Goal: Task Accomplishment & Management: Complete application form

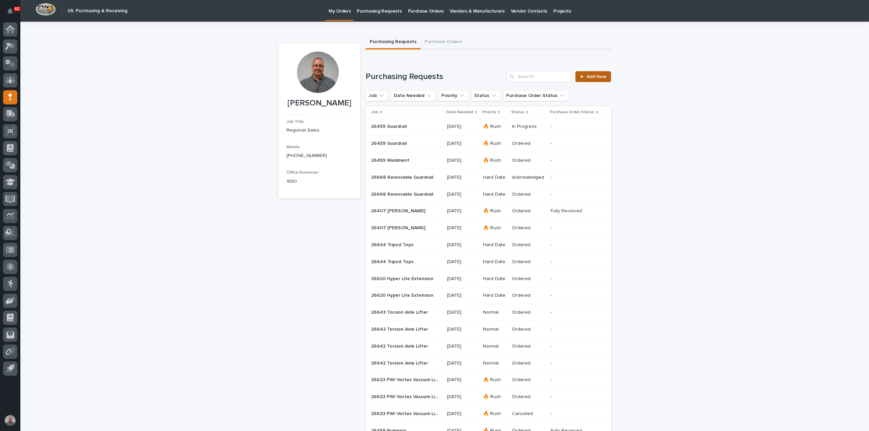
click at [591, 76] on span "Add New" at bounding box center [596, 76] width 20 height 5
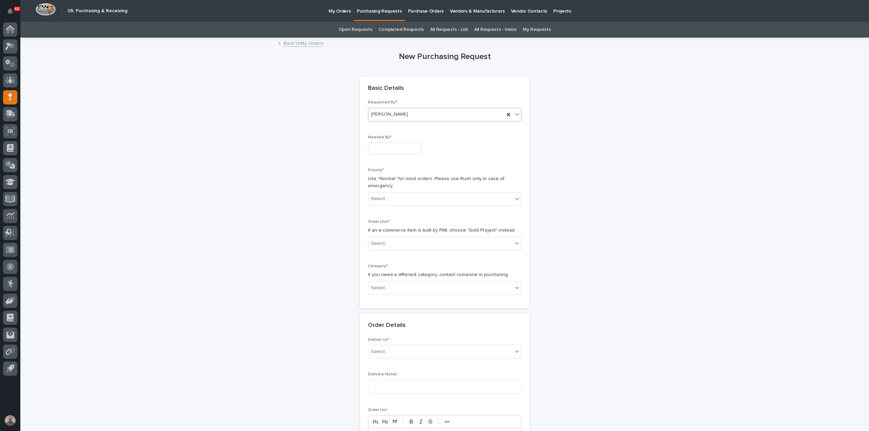
click at [412, 114] on div "[PERSON_NAME]" at bounding box center [436, 114] width 136 height 11
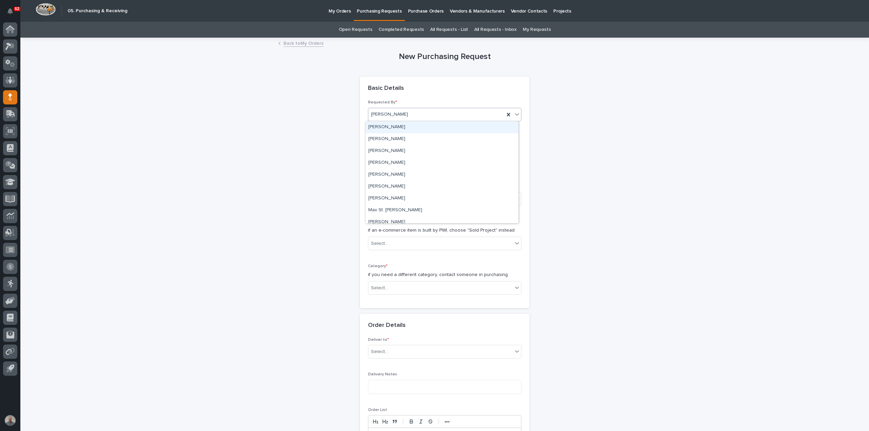
click at [405, 125] on div "[PERSON_NAME]" at bounding box center [441, 127] width 153 height 12
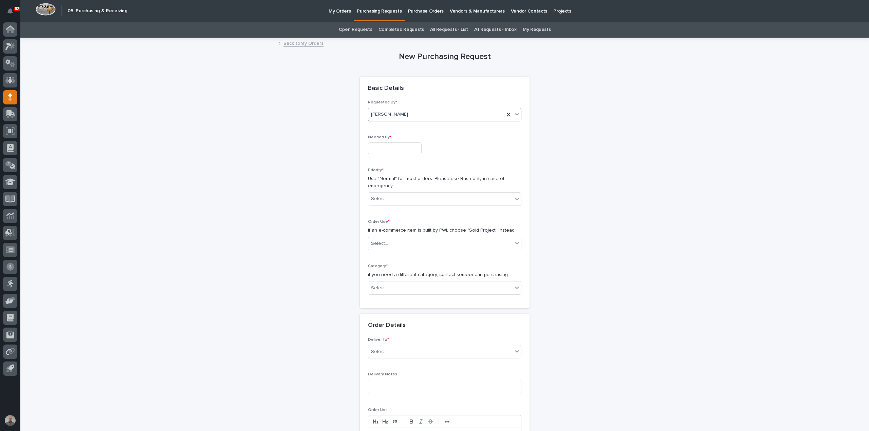
click at [401, 148] on input "text" at bounding box center [395, 149] width 54 height 12
click at [369, 103] on div "18" at bounding box center [367, 103] width 9 height 9
click at [394, 148] on input "**********" at bounding box center [395, 149] width 54 height 12
click at [413, 101] on div "22" at bounding box center [412, 103] width 9 height 9
type input "**********"
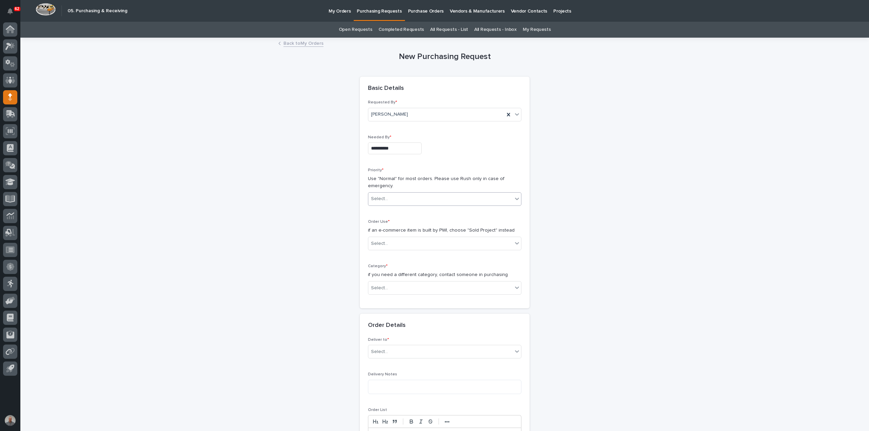
click at [403, 199] on div "Select..." at bounding box center [440, 198] width 144 height 11
click at [396, 211] on div "🔥 Rush" at bounding box center [441, 211] width 153 height 12
click at [396, 241] on div "Select..." at bounding box center [440, 243] width 144 height 11
click at [397, 258] on div "Sold Project" at bounding box center [441, 256] width 153 height 12
click at [401, 283] on div "Select..." at bounding box center [440, 288] width 144 height 11
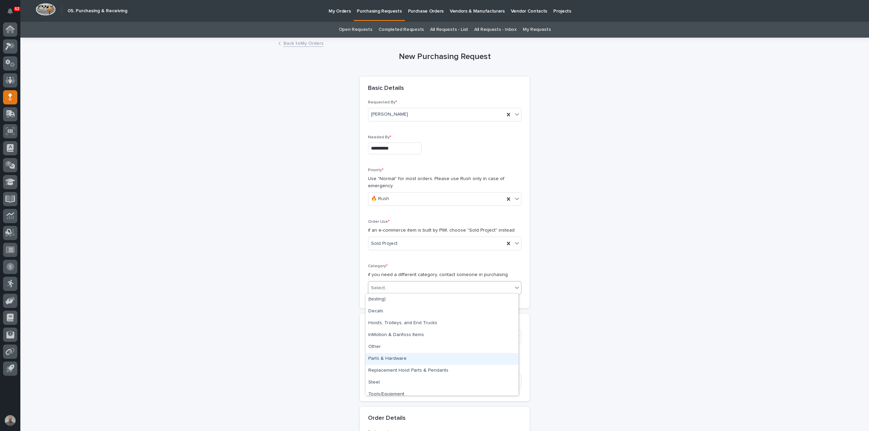
click at [385, 358] on div "Parts & Hardware" at bounding box center [441, 359] width 153 height 12
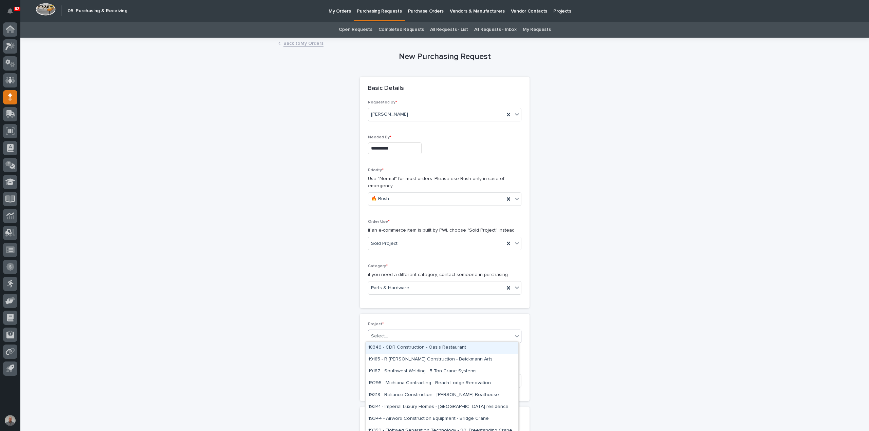
click at [390, 335] on div "Select..." at bounding box center [440, 336] width 144 height 11
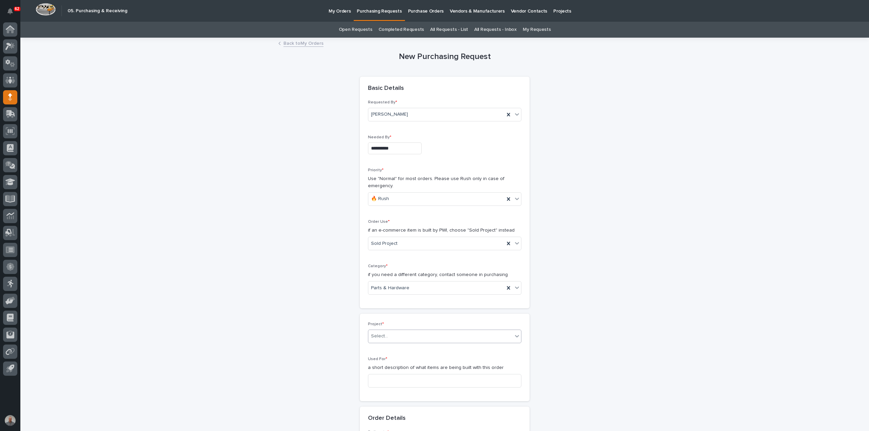
click at [394, 334] on div "Select..." at bounding box center [440, 336] width 144 height 11
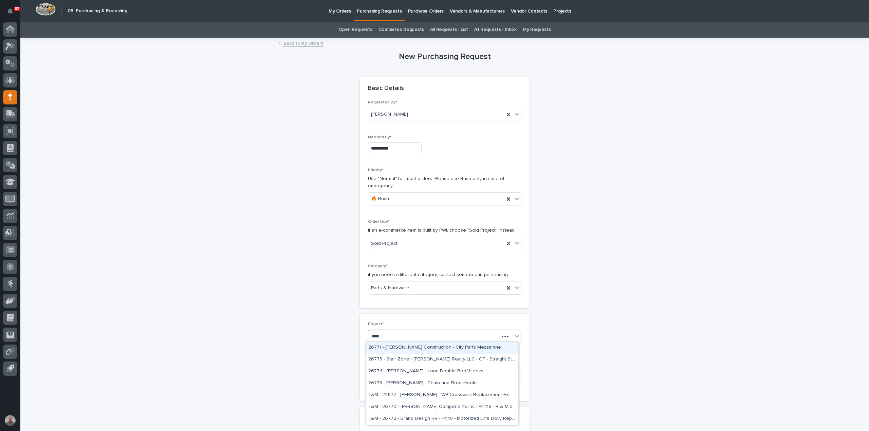
type input "*****"
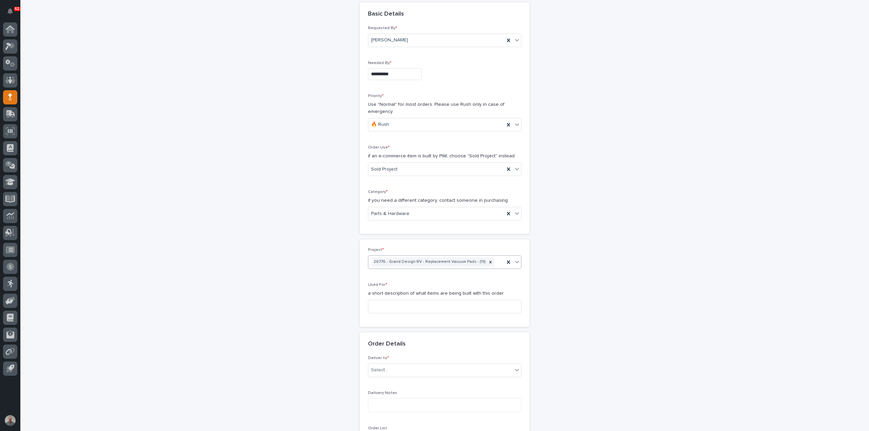
scroll to position [102, 0]
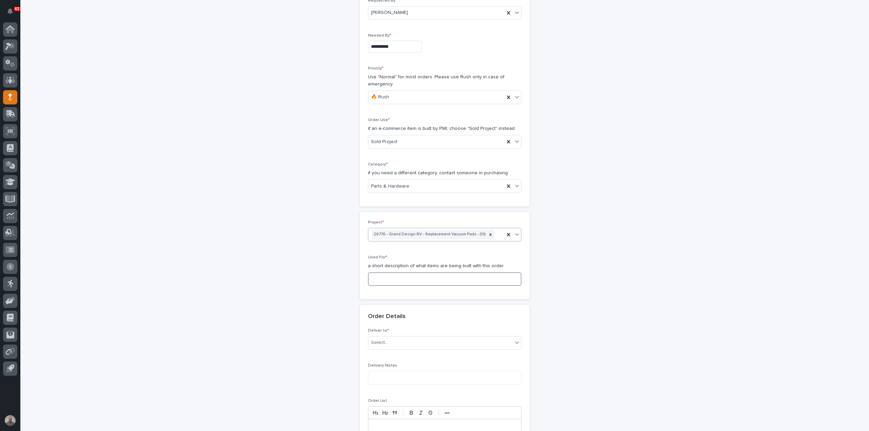
click at [395, 278] on input at bounding box center [444, 279] width 153 height 14
type input "Replacement Pads"
click at [394, 342] on div "Select..." at bounding box center [440, 342] width 144 height 11
click at [387, 353] on div "PWI" at bounding box center [441, 354] width 153 height 12
click at [390, 374] on textarea at bounding box center [444, 378] width 153 height 14
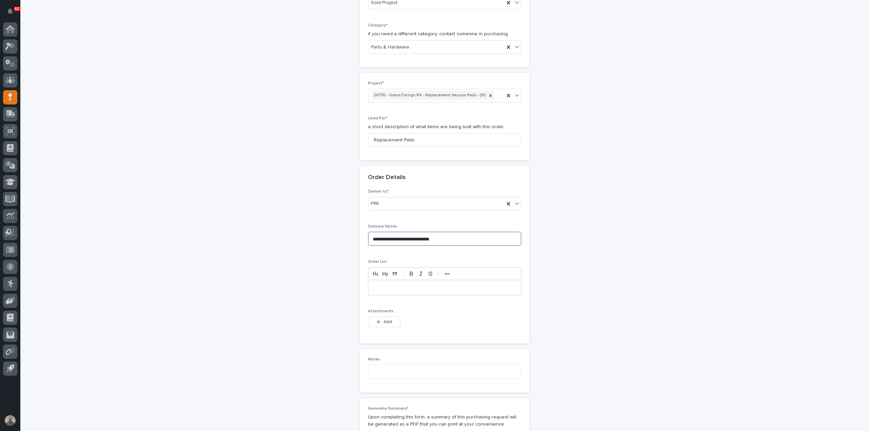
scroll to position [271, 0]
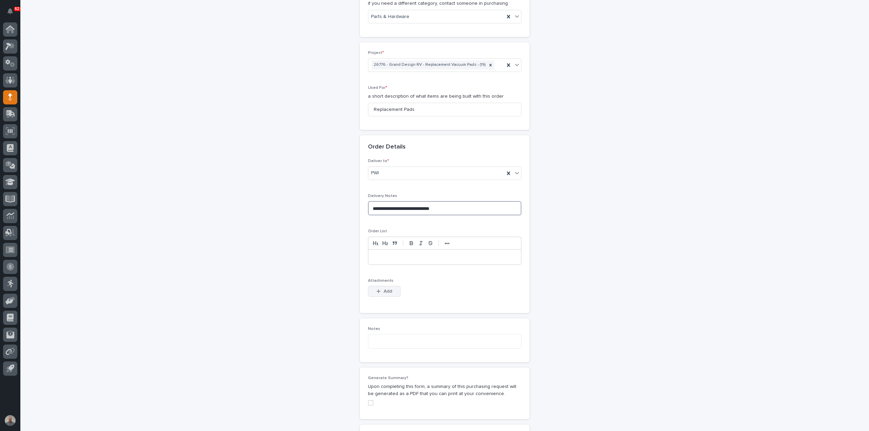
type textarea "**********"
click at [386, 290] on span "Add" at bounding box center [387, 291] width 8 height 5
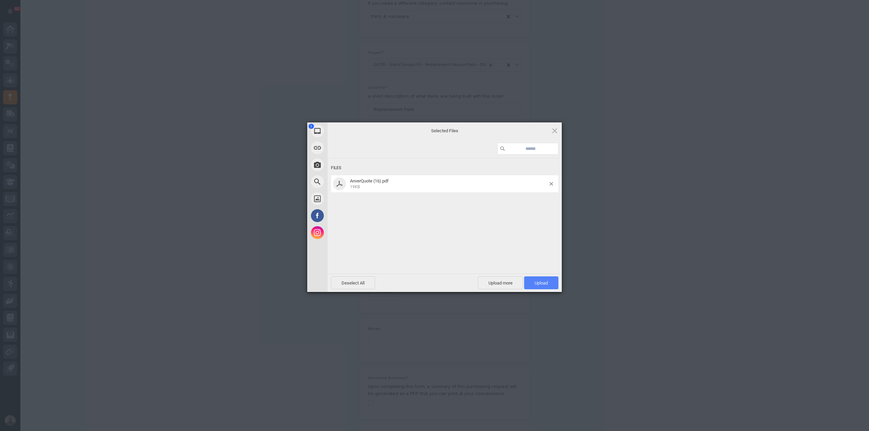
click at [545, 284] on span "Upload 1" at bounding box center [540, 283] width 13 height 5
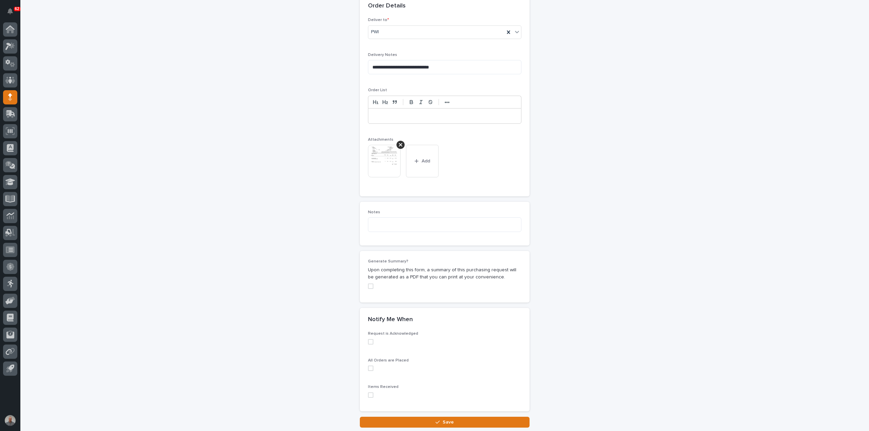
scroll to position [453, 0]
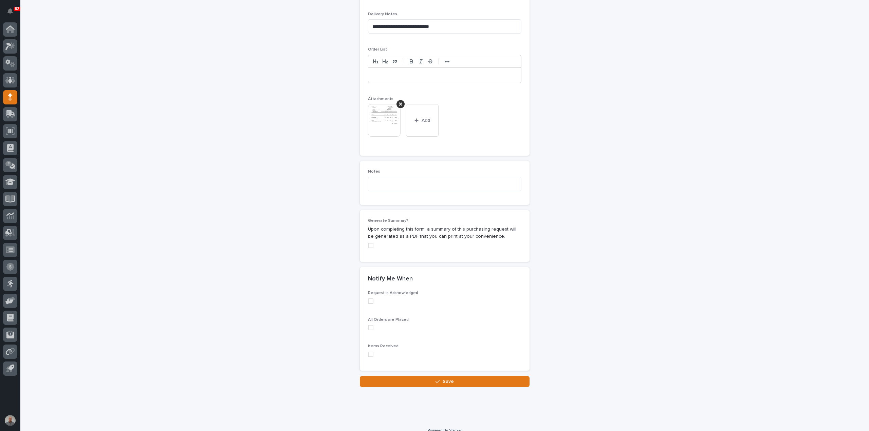
click at [368, 299] on span at bounding box center [370, 301] width 5 height 5
click at [369, 325] on span at bounding box center [370, 327] width 5 height 5
click at [370, 352] on span at bounding box center [370, 354] width 5 height 5
click at [449, 381] on span "Save" at bounding box center [447, 381] width 11 height 5
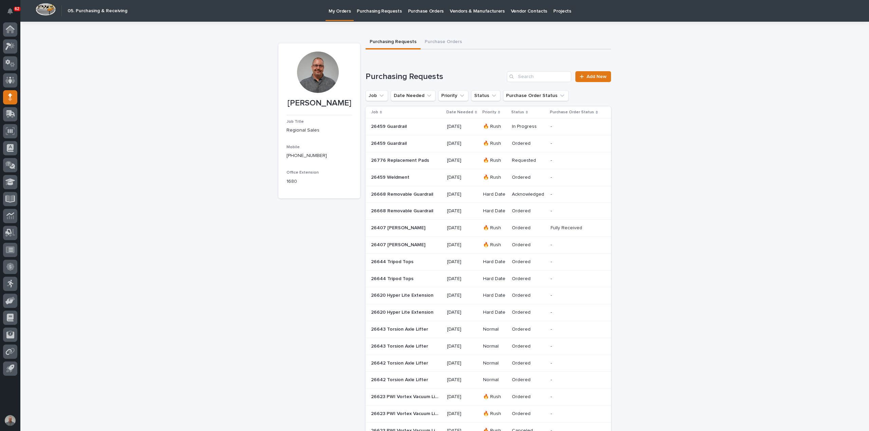
click at [424, 160] on p at bounding box center [405, 161] width 68 height 6
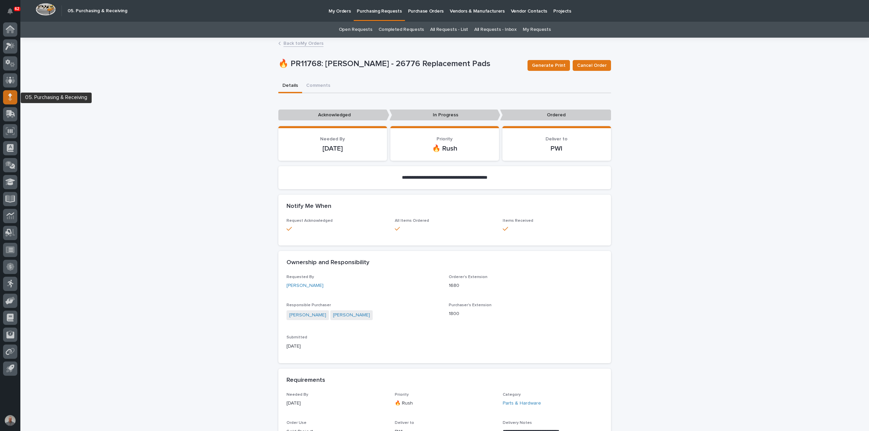
click at [7, 92] on div at bounding box center [10, 97] width 14 height 14
